Goal: Task Accomplishment & Management: Manage account settings

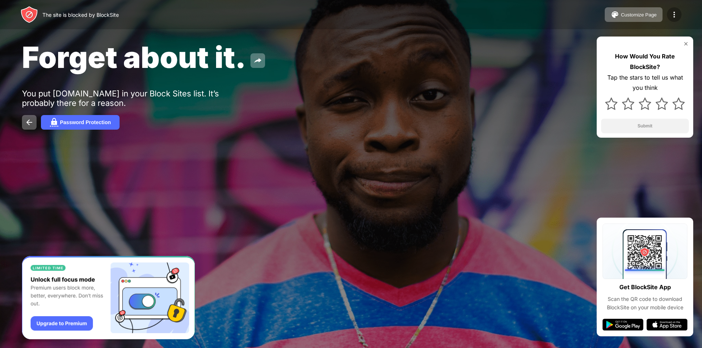
click at [676, 12] on img at bounding box center [674, 14] width 9 height 9
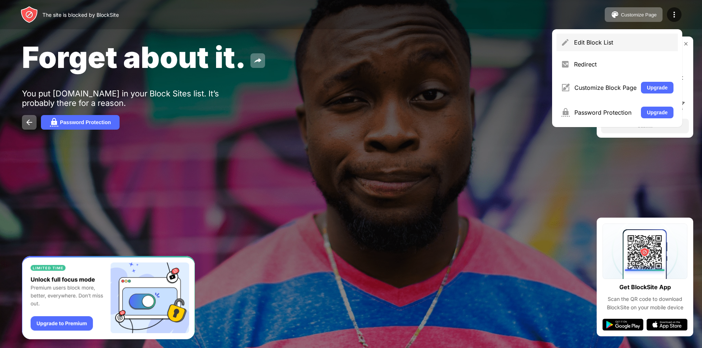
click at [601, 45] on div "Edit Block List" at bounding box center [623, 42] width 99 height 7
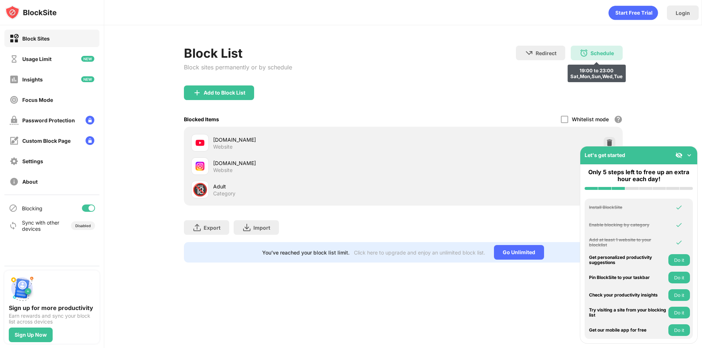
click at [611, 57] on div "Schedule 19:00 to 23:00 Sat,Mon,Sun,Wed,Tue" at bounding box center [597, 53] width 52 height 15
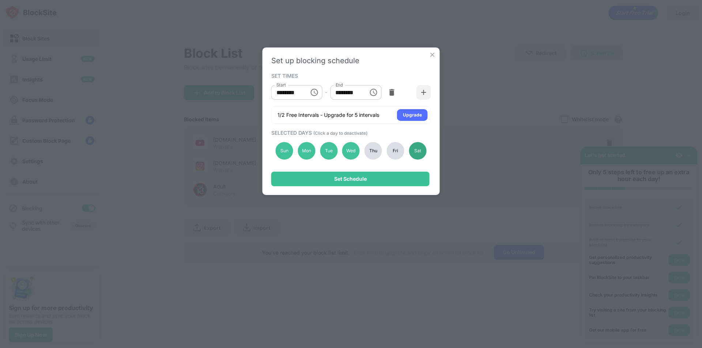
click at [421, 151] on div "Sat" at bounding box center [418, 151] width 18 height 18
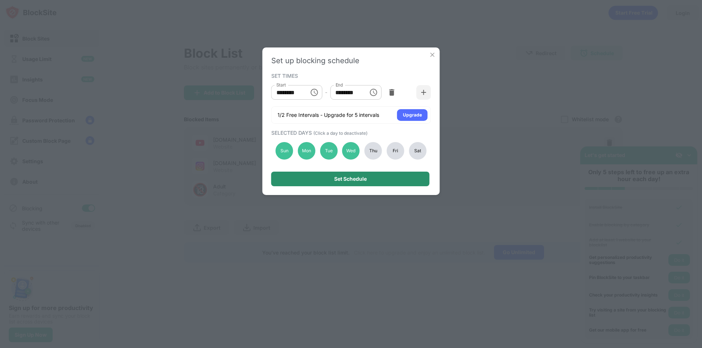
click at [377, 184] on div "Set Schedule" at bounding box center [350, 179] width 158 height 15
